Goal: Information Seeking & Learning: Learn about a topic

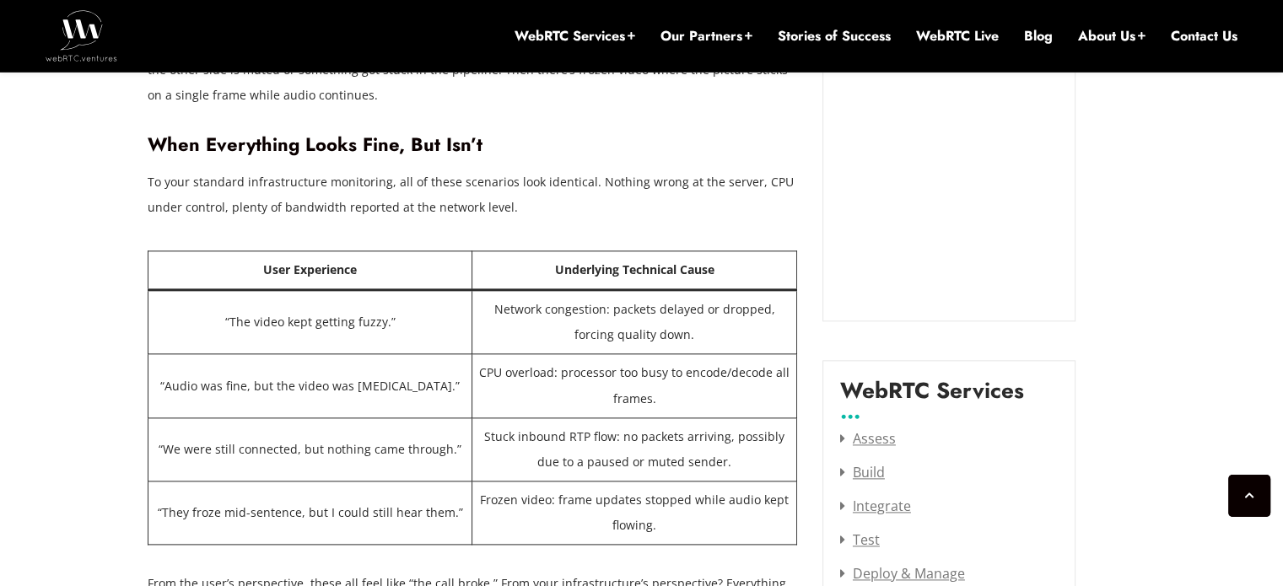
scroll to position [2036, 0]
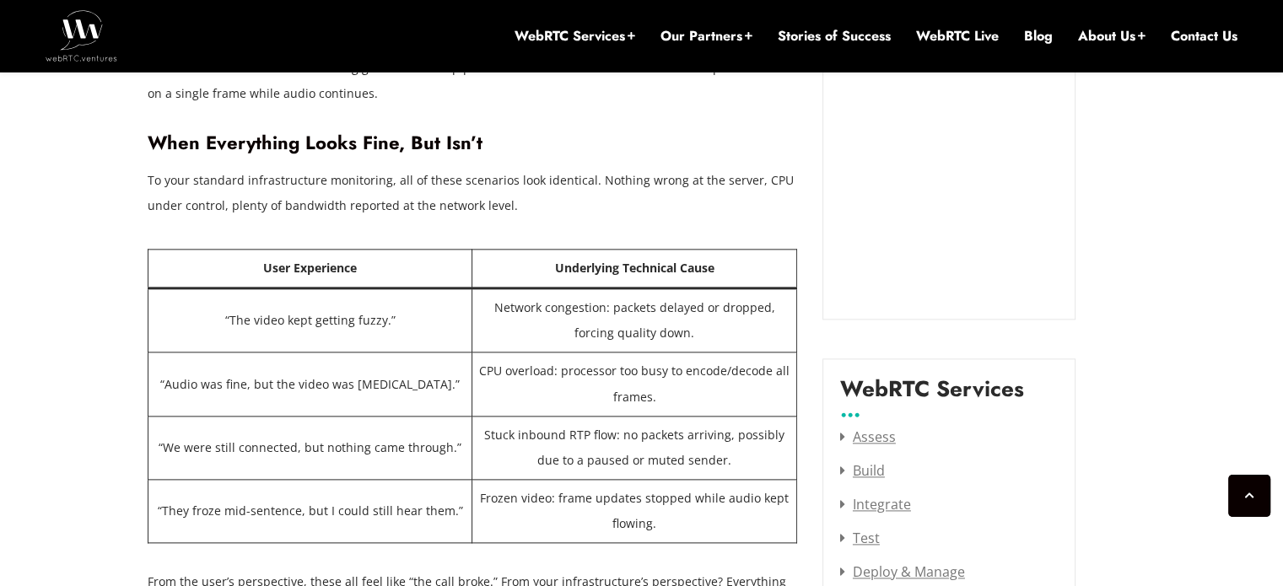
click at [543, 307] on td "Network congestion: packets delayed or dropped, forcing quality down." at bounding box center [634, 321] width 324 height 64
click at [629, 359] on td "CPU overload: processor too busy to encode/decode all frames." at bounding box center [634, 384] width 324 height 63
click at [604, 369] on td "CPU overload: processor too busy to encode/decode all frames." at bounding box center [634, 384] width 324 height 63
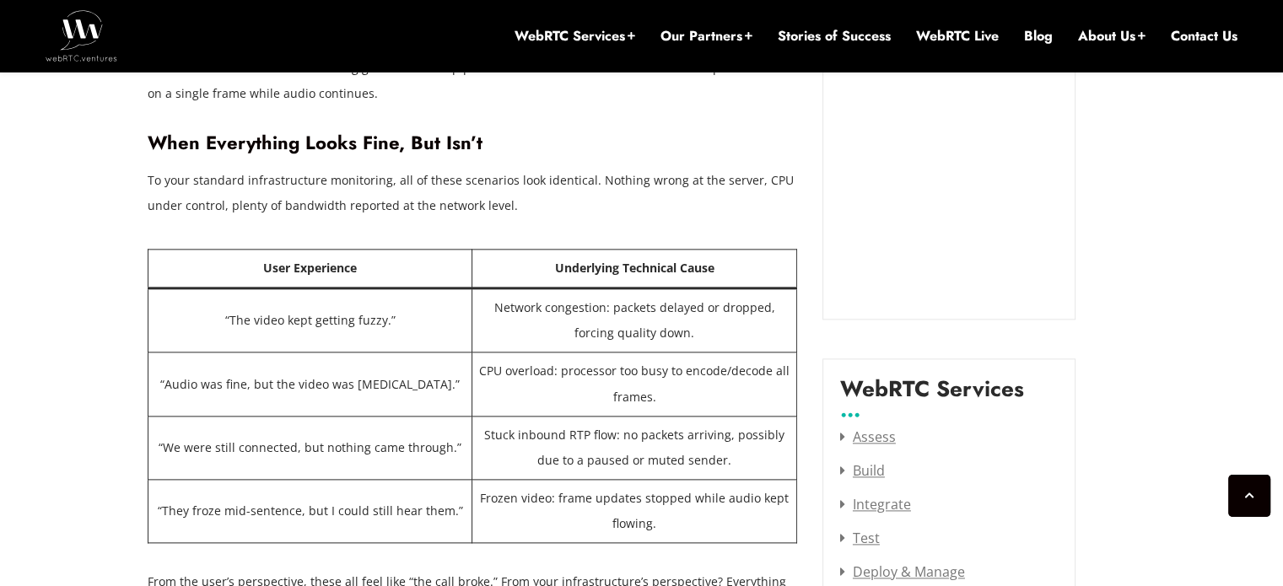
click at [576, 424] on td "Stuck inbound RTP flow: no packets arriving, possibly due to a paused or muted …" at bounding box center [634, 447] width 324 height 63
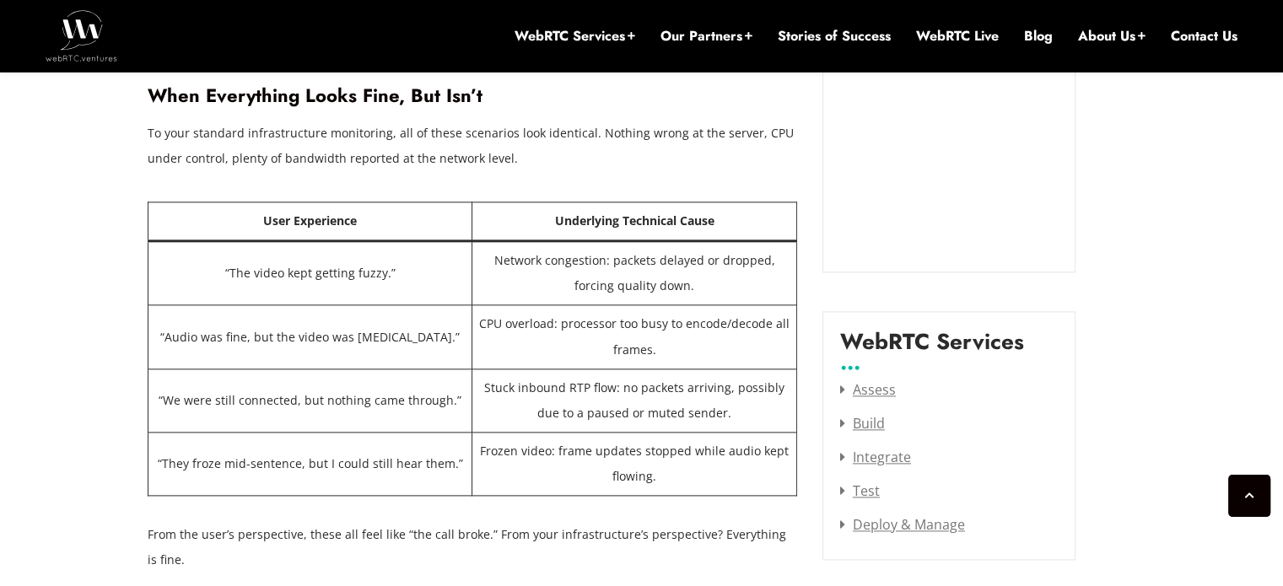
click at [484, 391] on td "Stuck inbound RTP flow: no packets arriving, possibly due to a paused or muted …" at bounding box center [634, 400] width 324 height 63
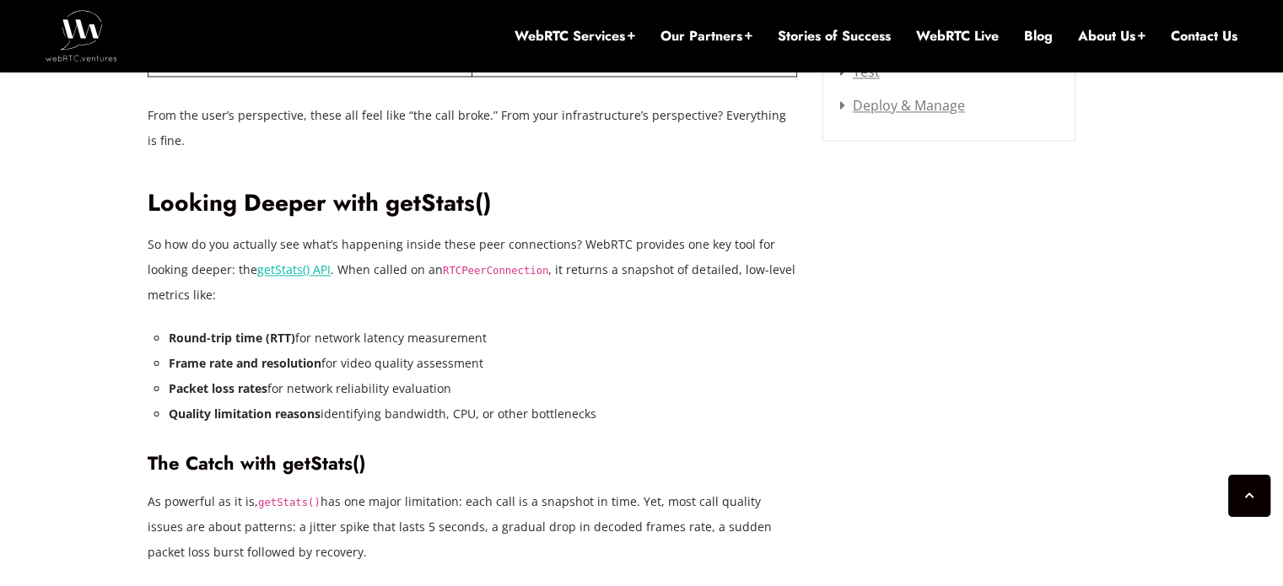
scroll to position [2505, 0]
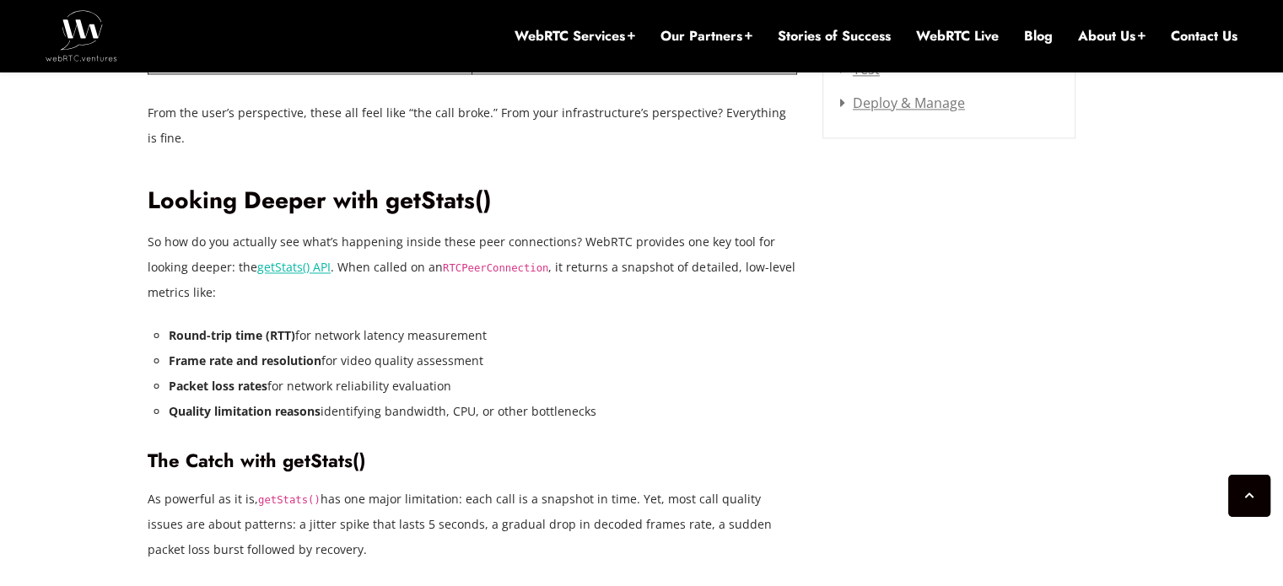
click at [305, 324] on li "Round-trip time (RTT) for network latency measurement" at bounding box center [483, 335] width 629 height 25
click at [260, 381] on strong "Packet loss rates" at bounding box center [218, 386] width 99 height 16
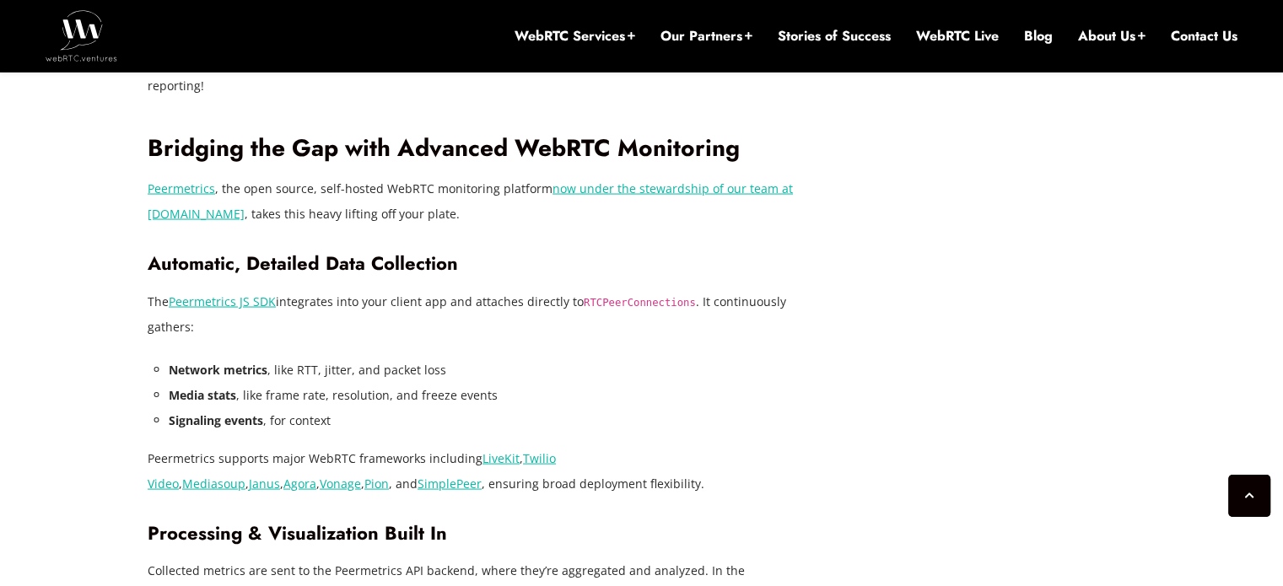
scroll to position [3255, 0]
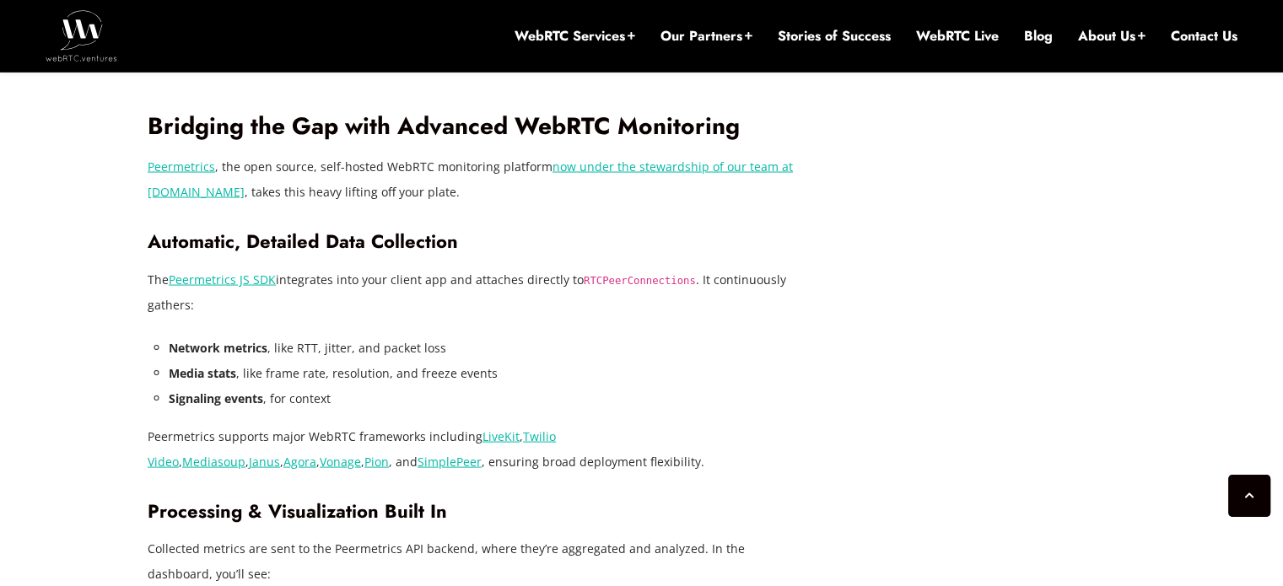
click at [310, 340] on li "Network metrics , like RTT, jitter, and packet loss" at bounding box center [483, 348] width 629 height 25
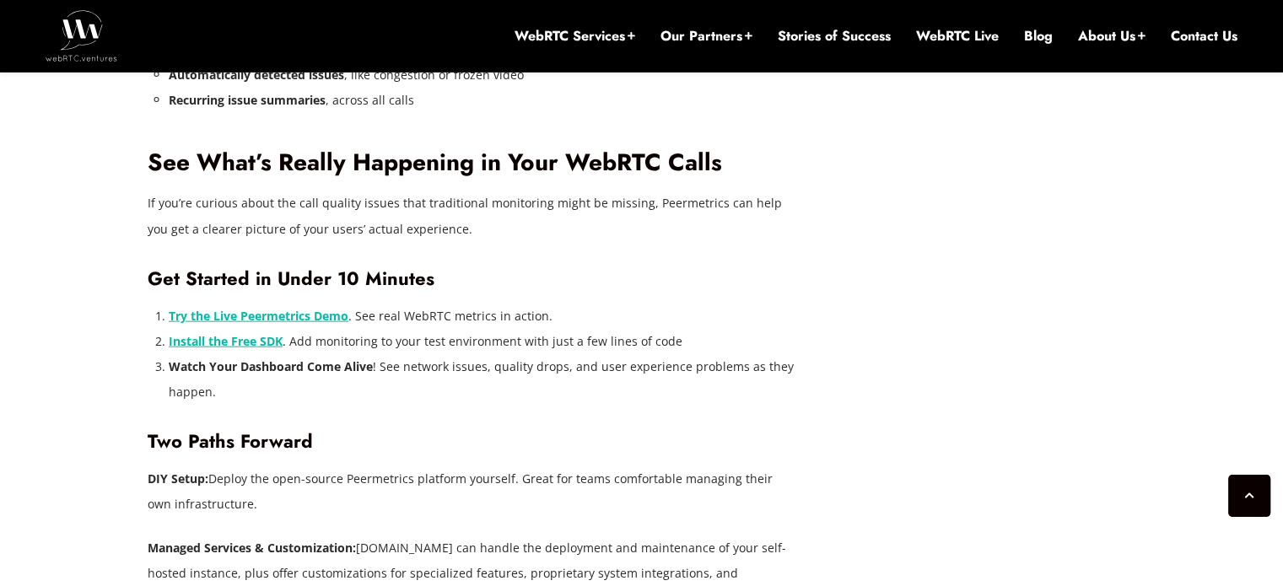
scroll to position [3875, 0]
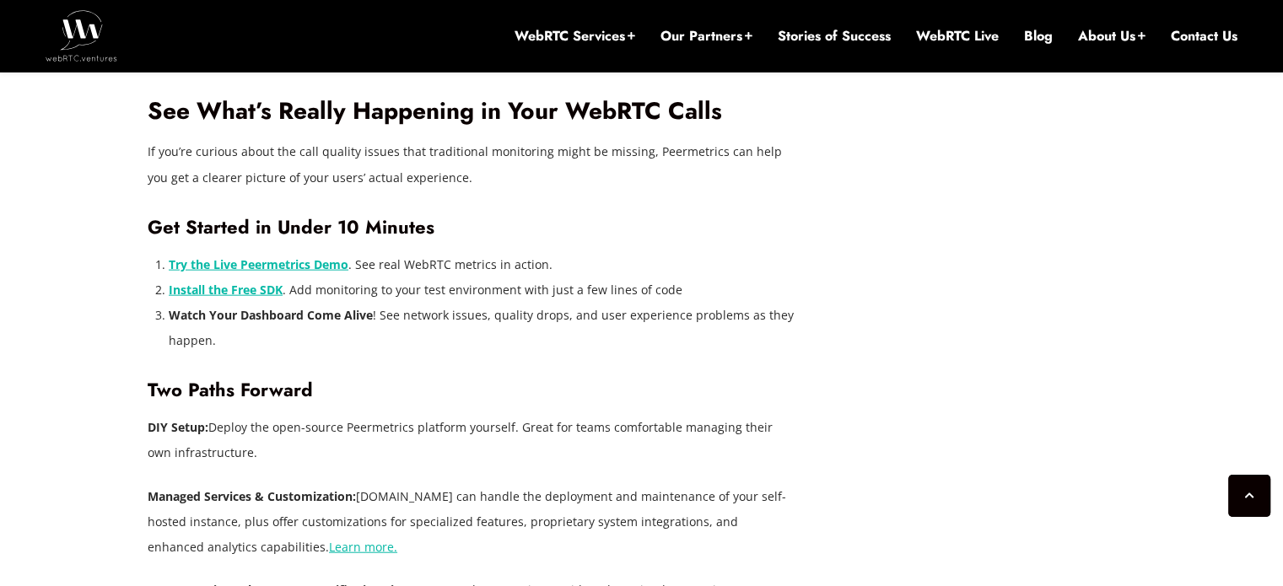
click at [435, 345] on li "Watch Your Dashboard Come Alive ! See network issues, quality drops, and user e…" at bounding box center [483, 328] width 629 height 51
click at [457, 269] on li "Try the Live Peermetrics Demo . See real WebRTC metrics in action." at bounding box center [483, 264] width 629 height 25
click at [428, 283] on li "Install the Free SDK . Add monitoring to your test environment with just a few …" at bounding box center [483, 290] width 629 height 25
drag, startPoint x: 428, startPoint y: 283, endPoint x: 407, endPoint y: 298, distance: 25.5
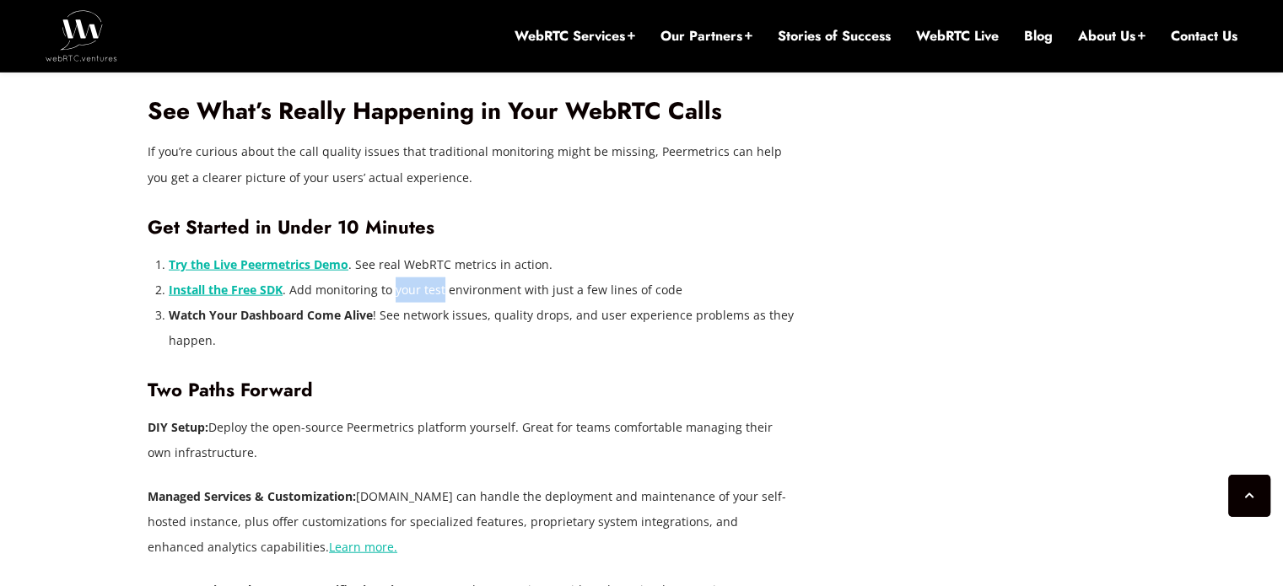
click at [407, 298] on li "Install the Free SDK . Add monitoring to your test environment with just a few …" at bounding box center [483, 290] width 629 height 25
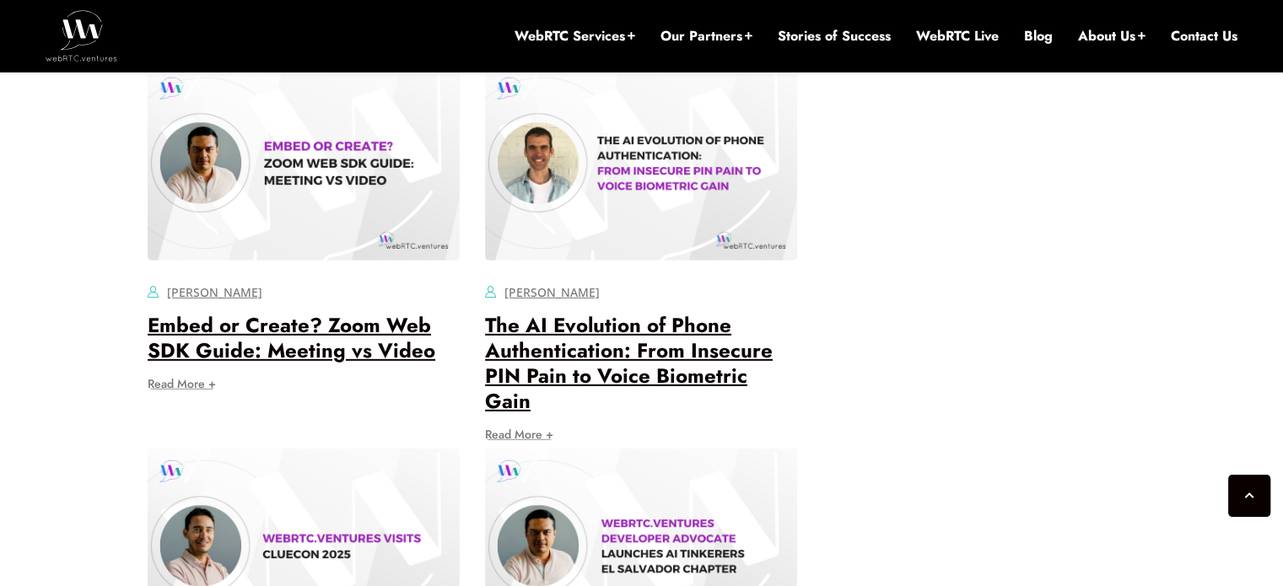
scroll to position [4976, 0]
